Goal: Check status: Check status

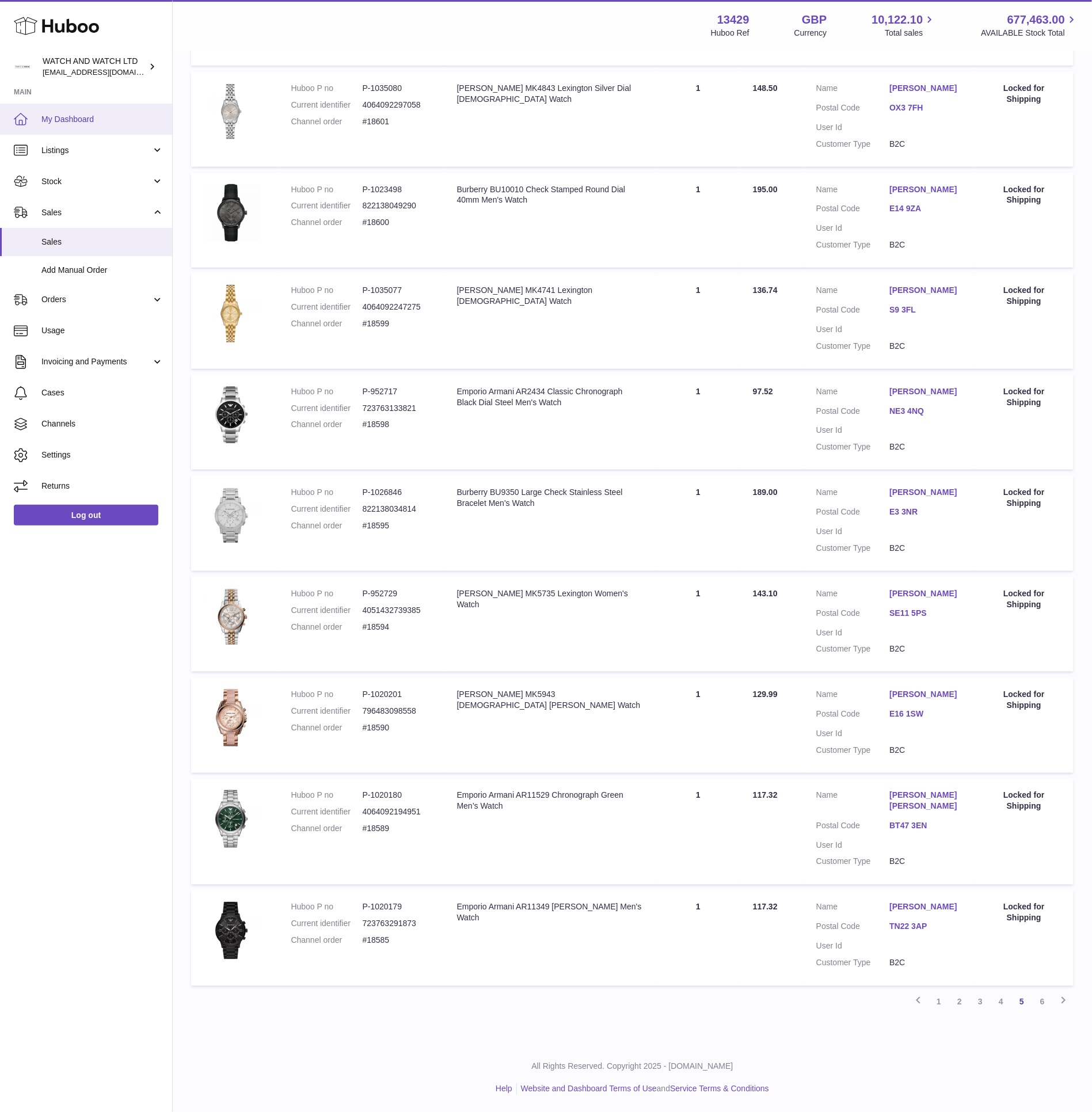
click at [107, 105] on link "My Dashboard" at bounding box center [85, 120] width 172 height 31
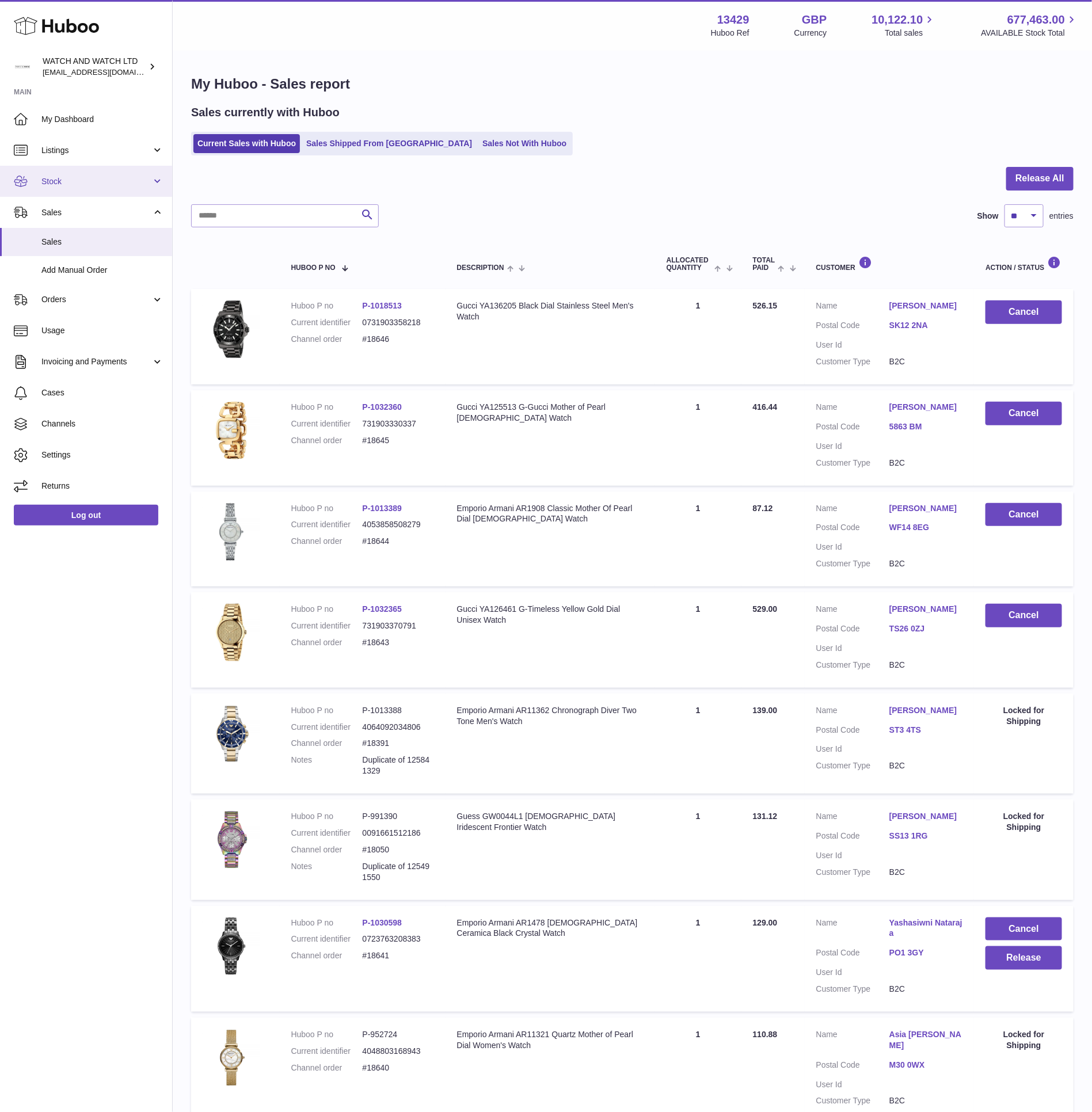
click at [87, 193] on link "Stock" at bounding box center [85, 182] width 172 height 31
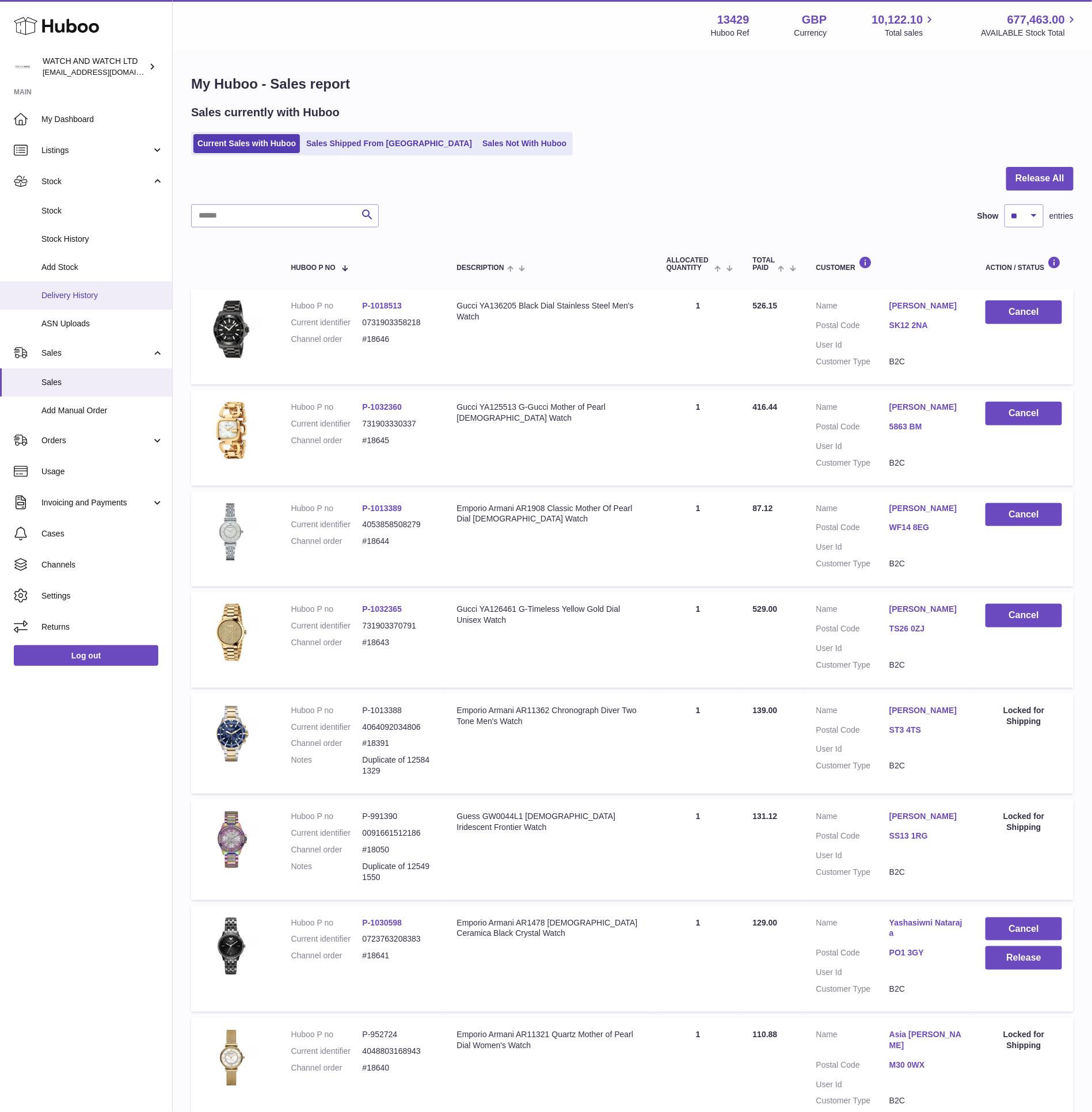
click at [95, 291] on span "Delivery History" at bounding box center [102, 295] width 122 height 11
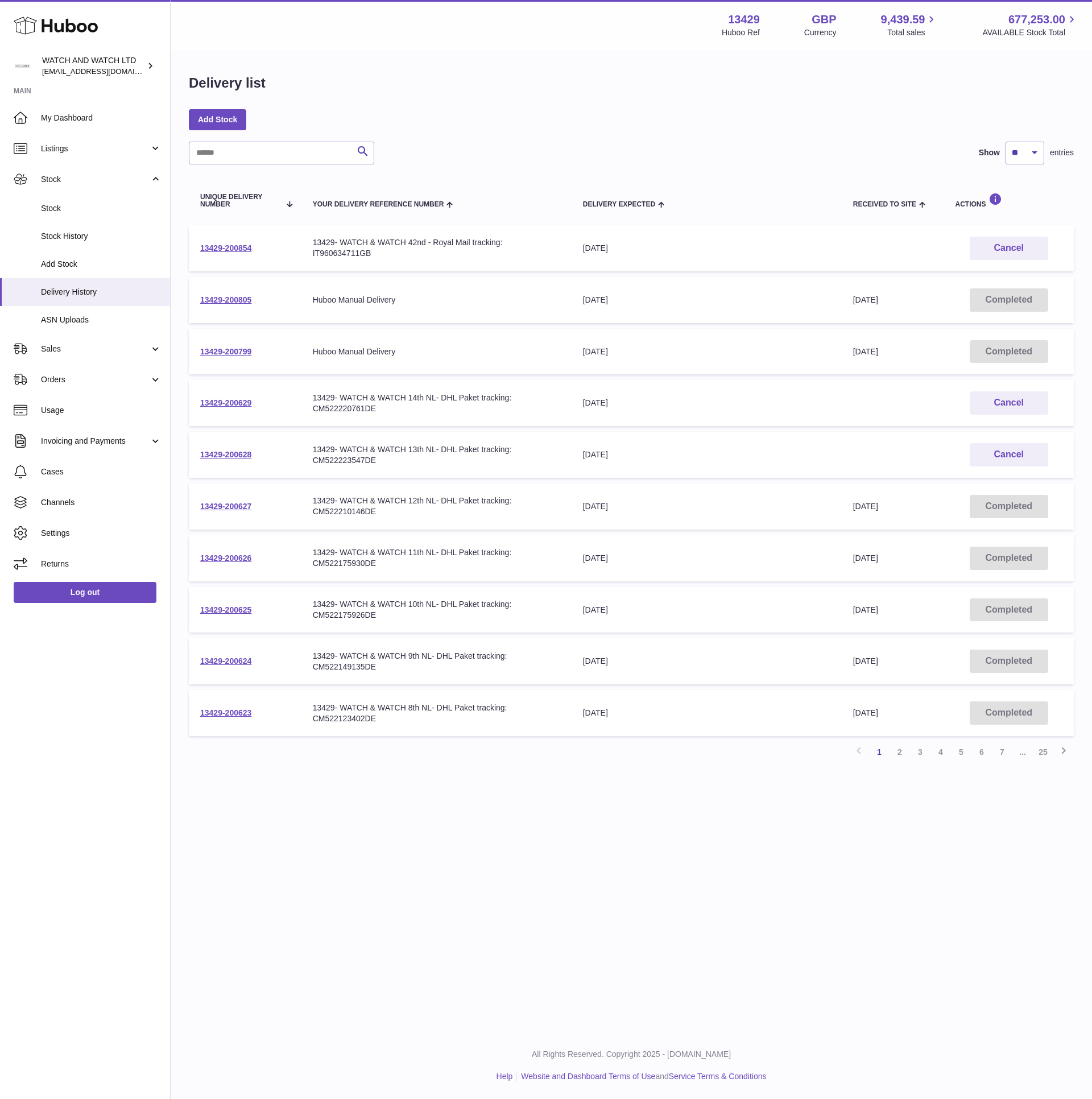
click at [357, 405] on div "13429- WATCH & WATCH 14th NL- DHL Paket tracking: CM522220761DE" at bounding box center [436, 404] width 247 height 21
copy div "CM522220761DE"
click at [354, 456] on div "13429- WATCH & WATCH 13th NL- DHL Paket tracking: CM522223547DE" at bounding box center [436, 455] width 247 height 21
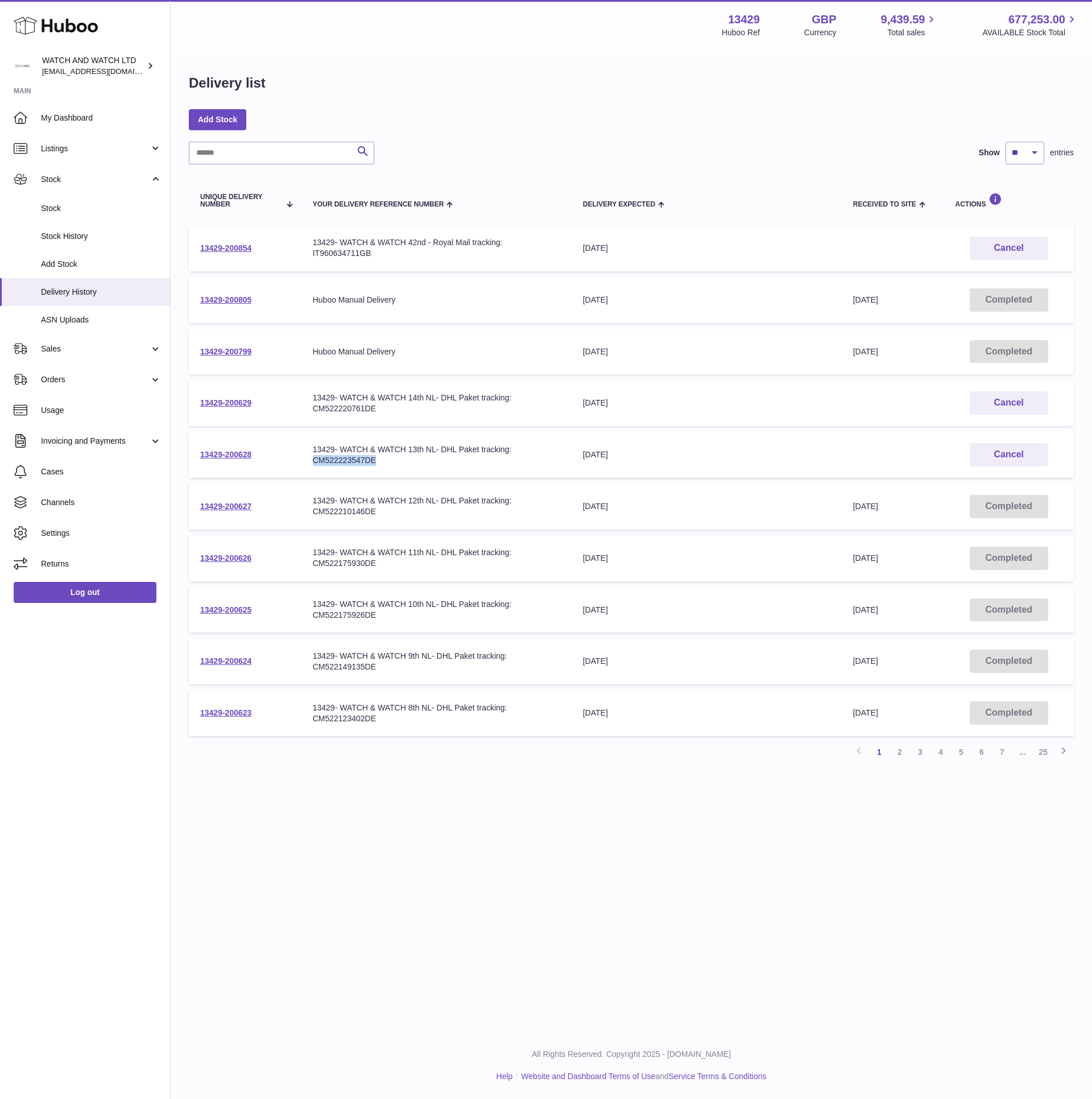
copy div "CM522223547DE"
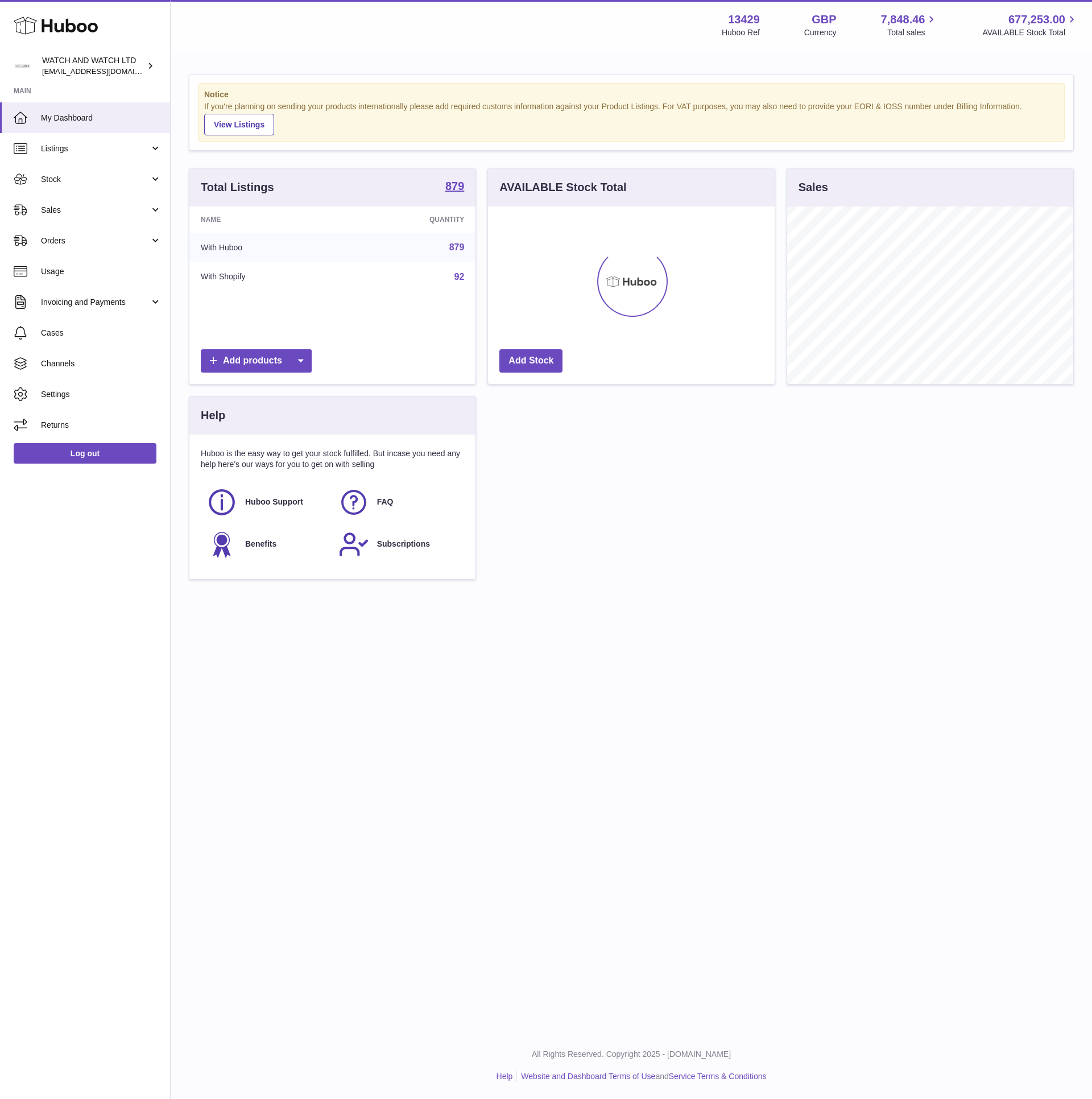
scroll to position [178, 285]
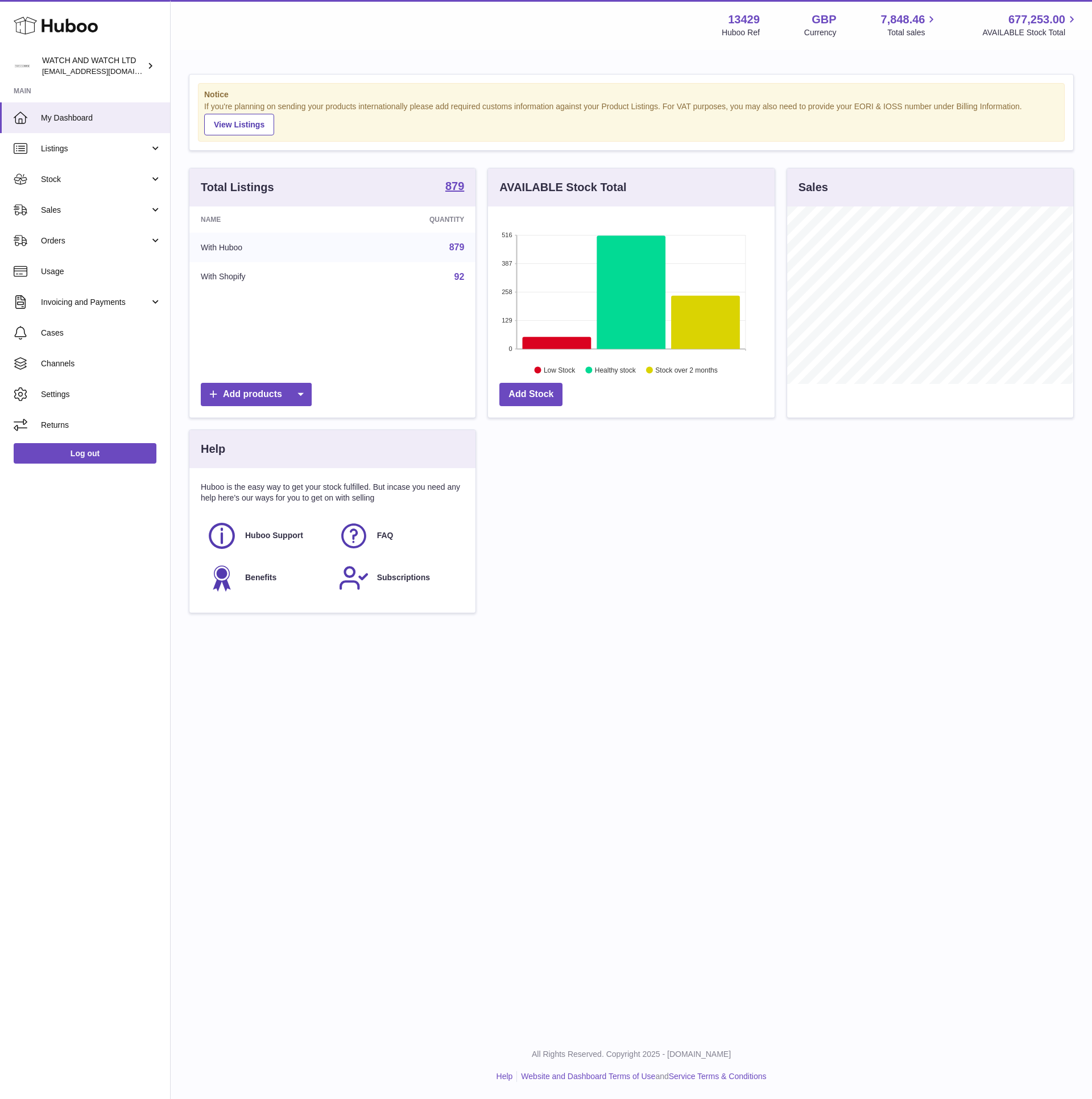
click at [415, 46] on div "Menu Huboo 13429 Huboo Ref GBP Currency 7,848.46 Total sales 677,253.00 AVAILAB…" at bounding box center [631, 25] width 921 height 50
